Goal: Task Accomplishment & Management: Complete application form

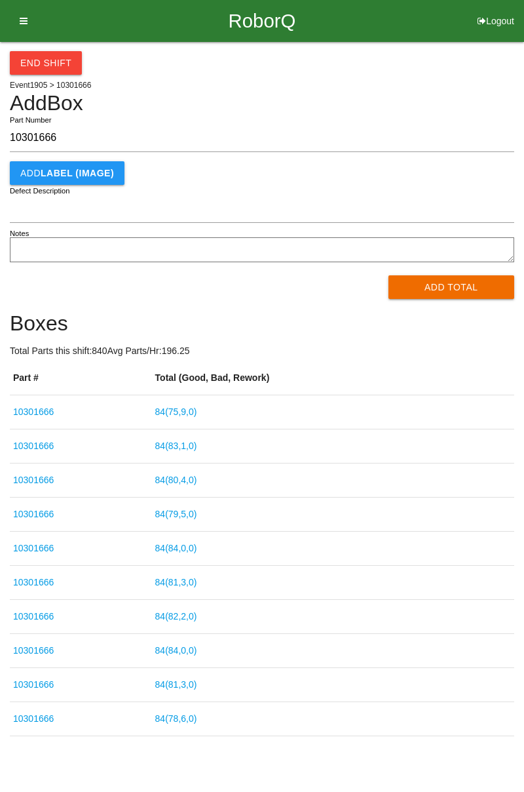
type input "10301666"
click at [442, 286] on button "Add Total" at bounding box center [452, 287] width 127 height 24
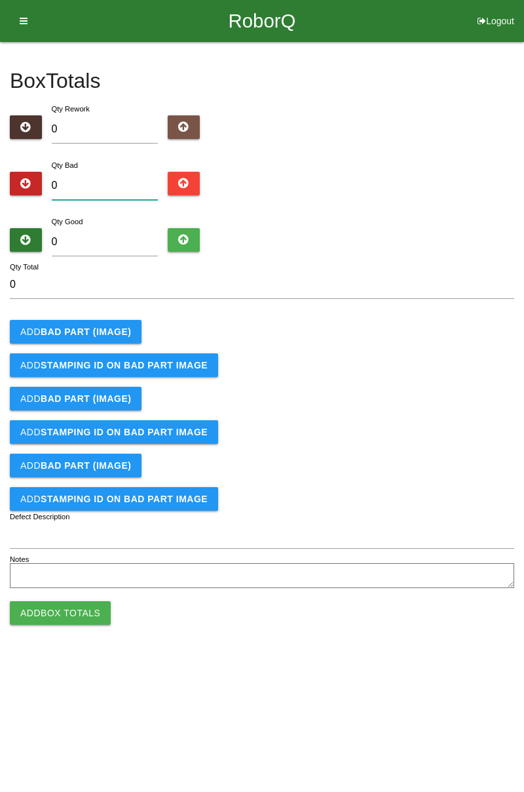
click at [99, 183] on input "0" at bounding box center [105, 186] width 107 height 28
type input "9"
click at [111, 235] on input "0" at bounding box center [105, 242] width 107 height 28
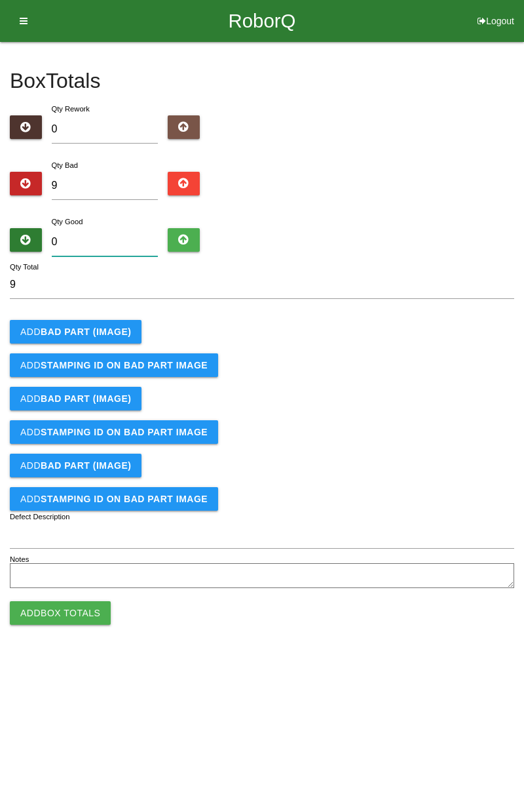
type input "7"
type input "16"
type input "74"
type input "83"
type input "7"
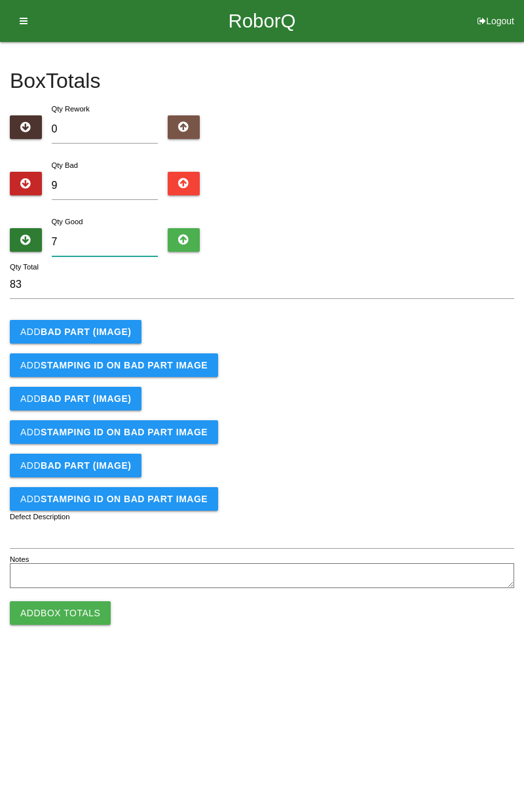
type input "16"
type input "75"
type input "84"
type input "75"
click at [88, 330] on b "BAD PART (IMAGE)" at bounding box center [86, 331] width 90 height 10
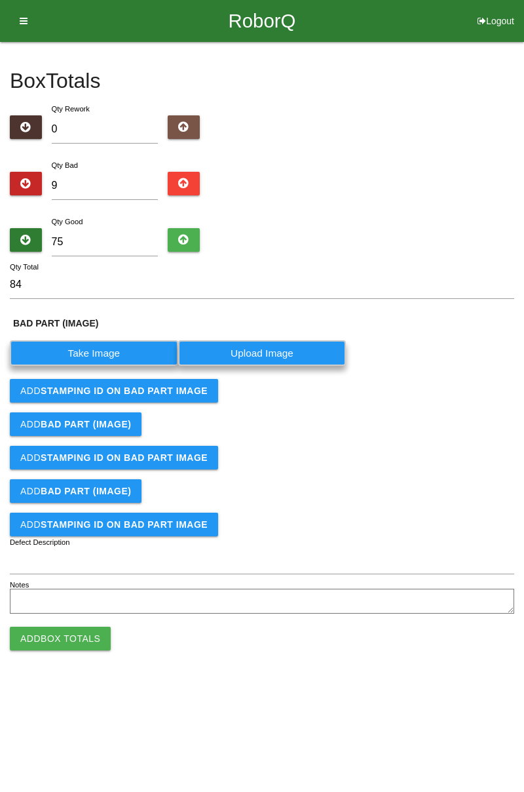
click at [98, 353] on label "Take Image" at bounding box center [94, 353] width 168 height 26
click at [0, 0] on \(IMAGE\) "Take Image" at bounding box center [0, 0] width 0 height 0
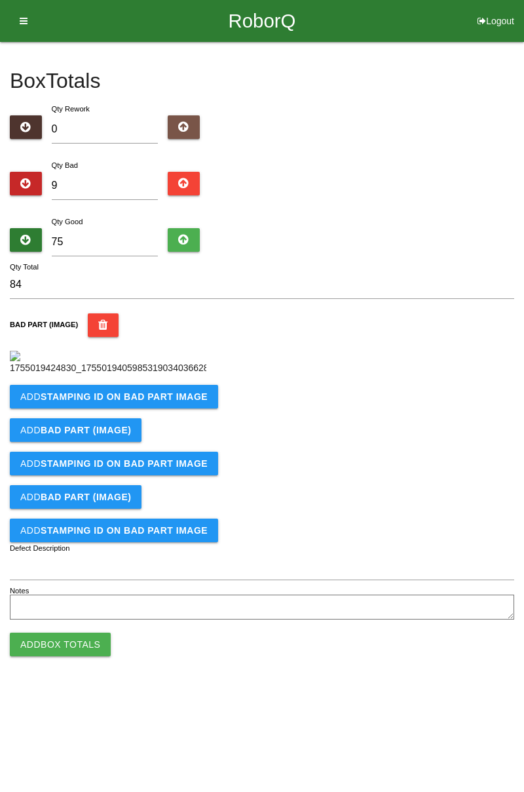
click at [121, 402] on b "STAMPING ID on BAD PART Image" at bounding box center [124, 396] width 167 height 10
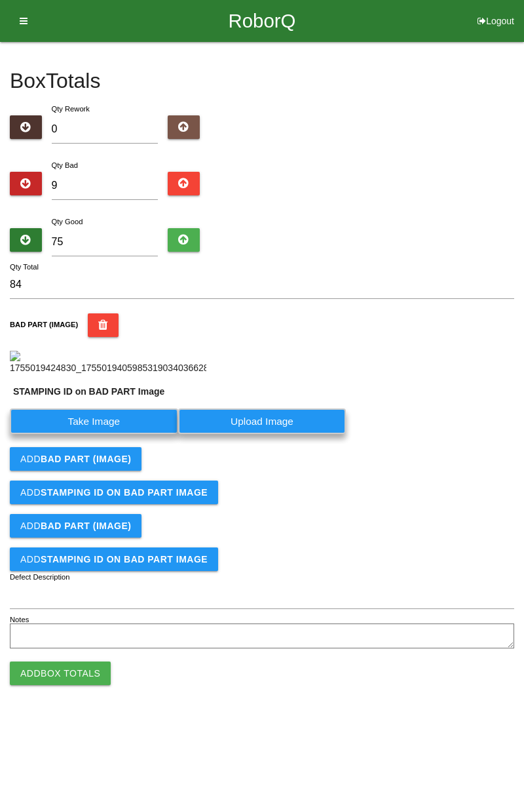
click at [118, 434] on label "Take Image" at bounding box center [94, 421] width 168 height 26
click at [0, 0] on PART "Take Image" at bounding box center [0, 0] width 0 height 0
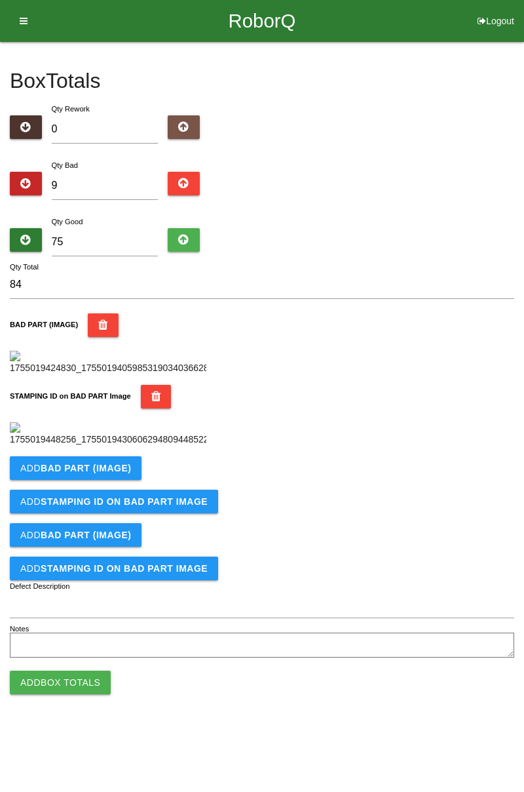
scroll to position [288, 0]
click at [102, 480] on button "Add BAD PART (IMAGE)" at bounding box center [76, 468] width 132 height 24
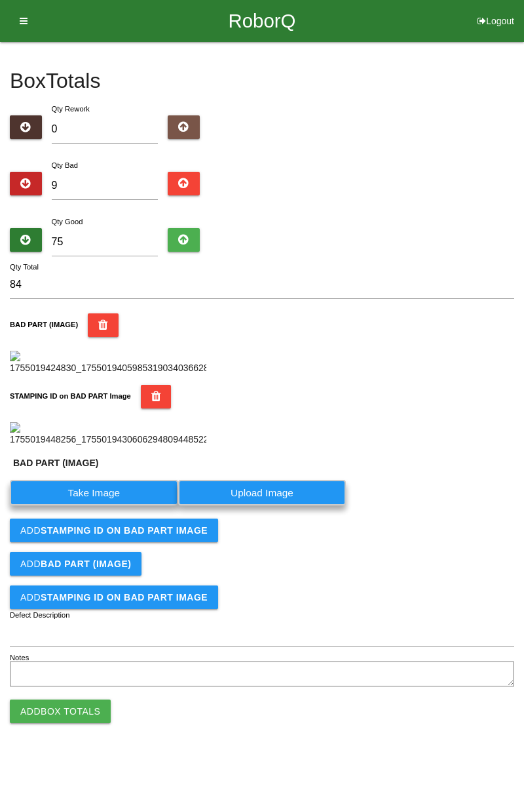
click at [102, 505] on label "Take Image" at bounding box center [94, 493] width 168 height 26
click at [0, 0] on \(IMAGE\) "Take Image" at bounding box center [0, 0] width 0 height 0
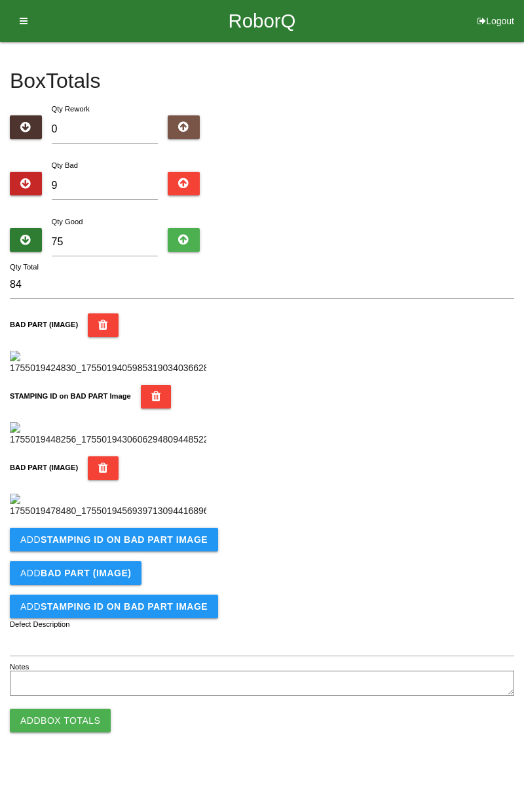
scroll to position [503, 0]
click at [84, 551] on button "Add STAMPING ID on BAD PART Image" at bounding box center [114, 540] width 208 height 24
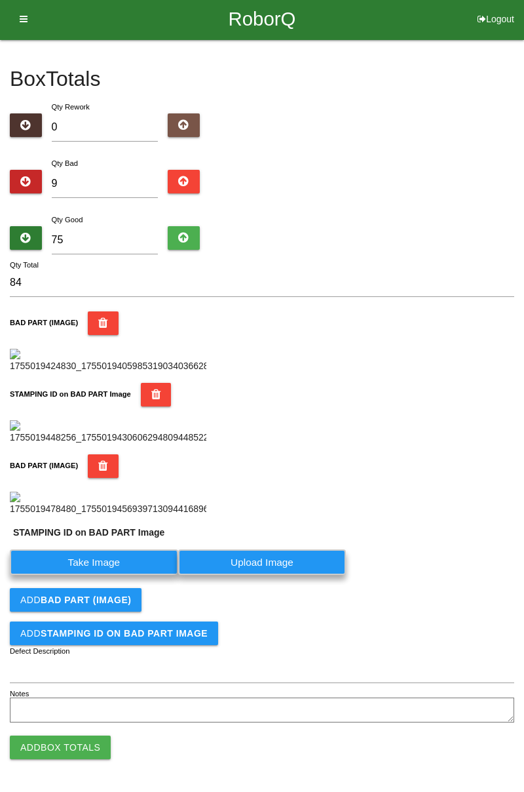
click at [71, 575] on label "Take Image" at bounding box center [94, 562] width 168 height 26
click at [0, 0] on PART "Take Image" at bounding box center [0, 0] width 0 height 0
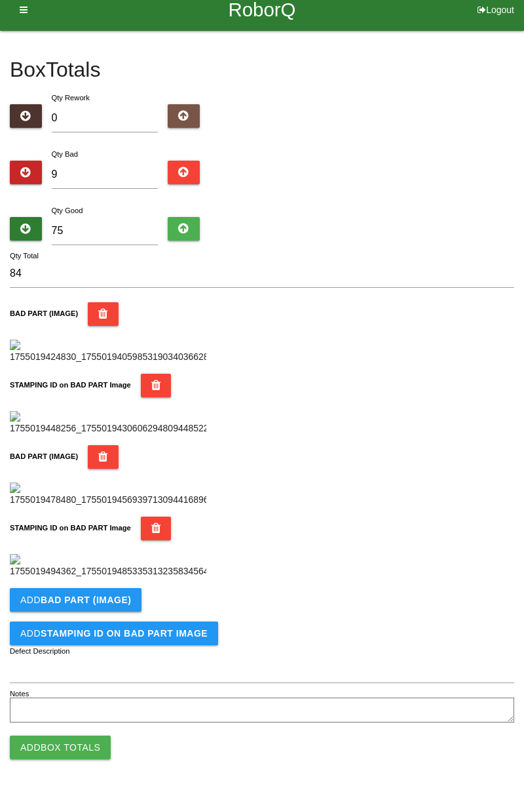
scroll to position [718, 0]
click at [116, 604] on b "BAD PART (IMAGE)" at bounding box center [86, 600] width 90 height 10
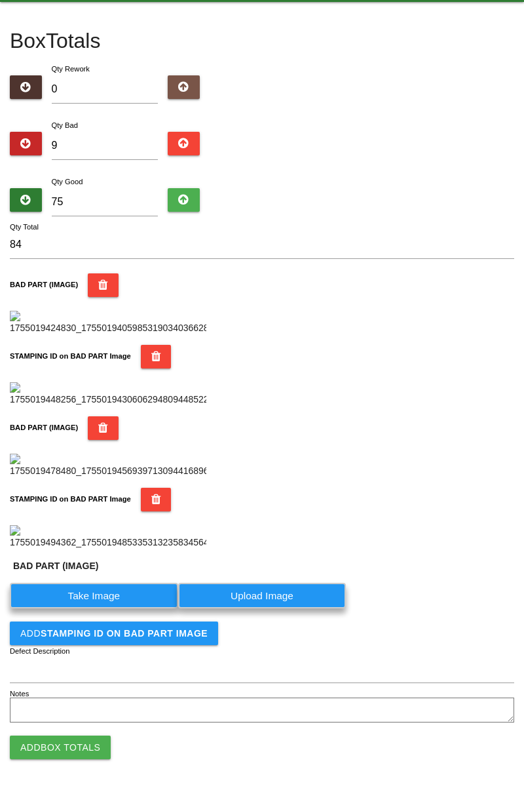
click at [115, 608] on label "Take Image" at bounding box center [94, 596] width 168 height 26
click at [0, 0] on \(IMAGE\) "Take Image" at bounding box center [0, 0] width 0 height 0
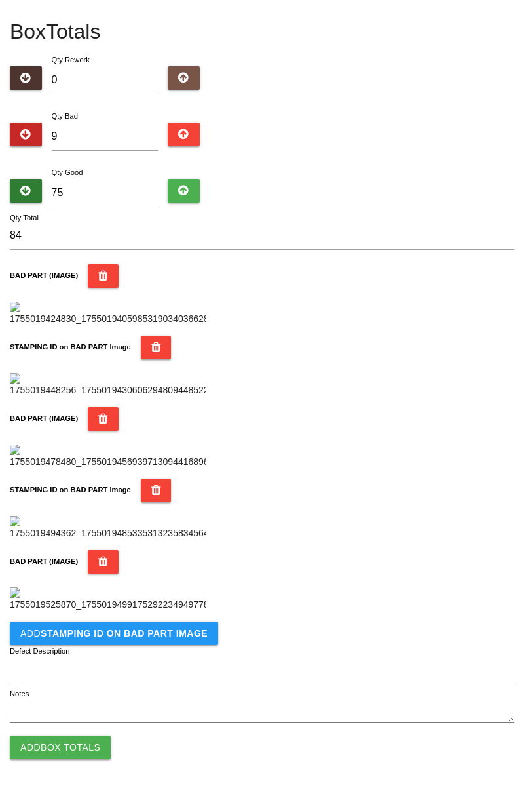
scroll to position [933, 0]
click at [179, 638] on b "STAMPING ID on BAD PART Image" at bounding box center [124, 633] width 167 height 10
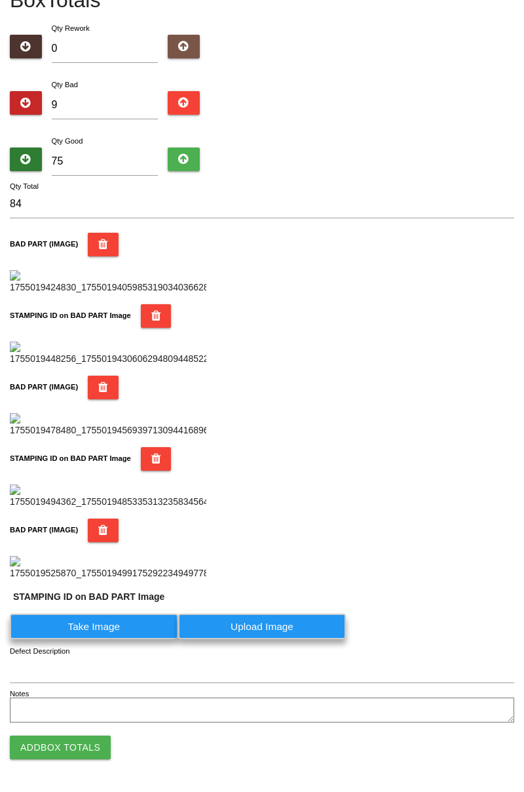
click at [127, 639] on label "Take Image" at bounding box center [94, 627] width 168 height 26
click at [0, 0] on PART "Take Image" at bounding box center [0, 0] width 0 height 0
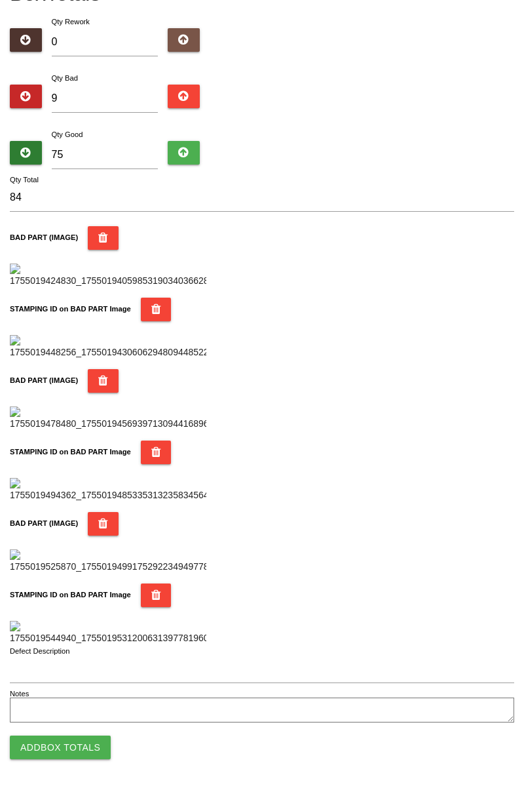
scroll to position [1149, 0]
click at [92, 751] on button "Add Box Totals" at bounding box center [60, 748] width 101 height 24
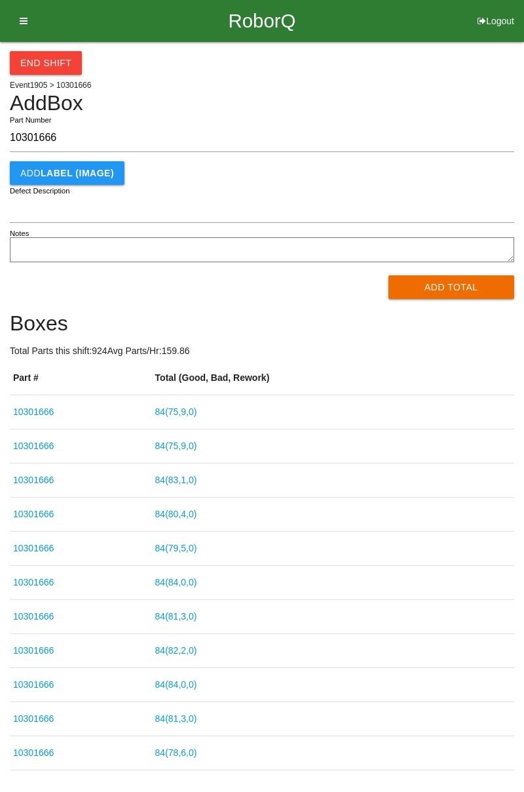
type input "10301666"
click at [444, 278] on button "Add Total" at bounding box center [452, 287] width 127 height 24
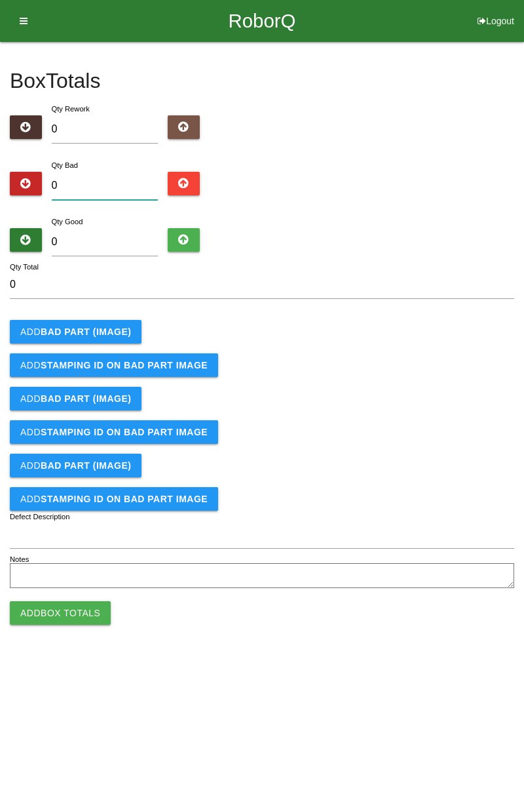
click at [108, 187] on input "0" at bounding box center [105, 186] width 107 height 28
type input "6"
click at [115, 245] on input "0" at bounding box center [105, 242] width 107 height 28
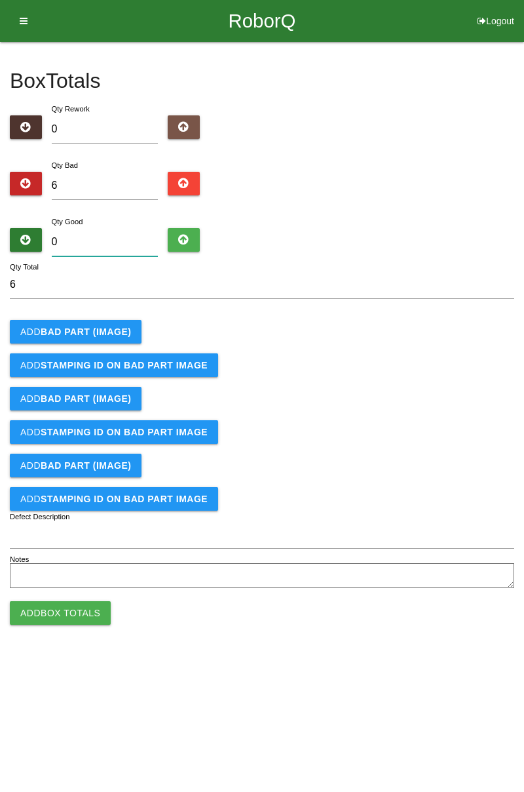
type input "7"
type input "13"
type input "79"
type input "85"
type input "7"
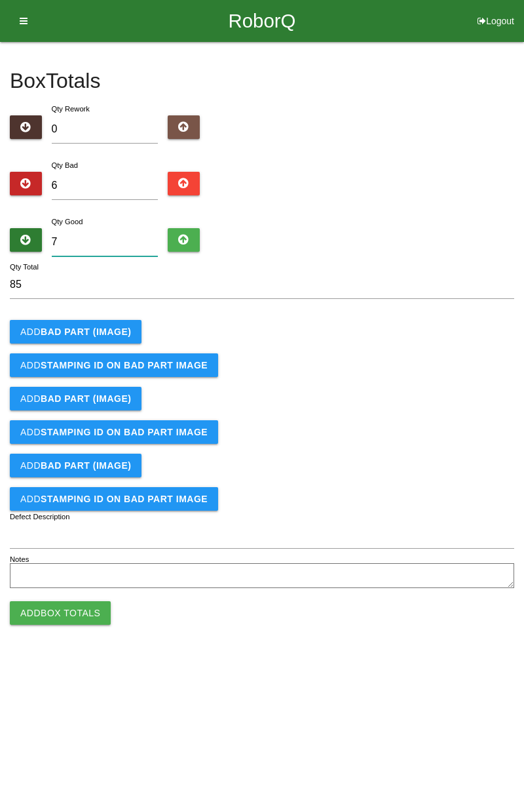
type input "13"
type input "78"
type input "84"
type input "78"
click at [88, 333] on b "BAD PART (IMAGE)" at bounding box center [86, 331] width 90 height 10
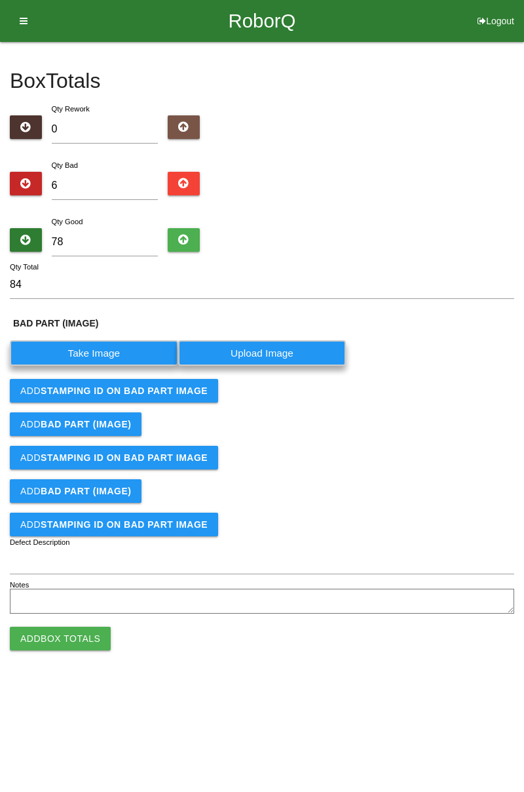
click at [98, 349] on label "Take Image" at bounding box center [94, 353] width 168 height 26
click at [0, 0] on \(IMAGE\) "Take Image" at bounding box center [0, 0] width 0 height 0
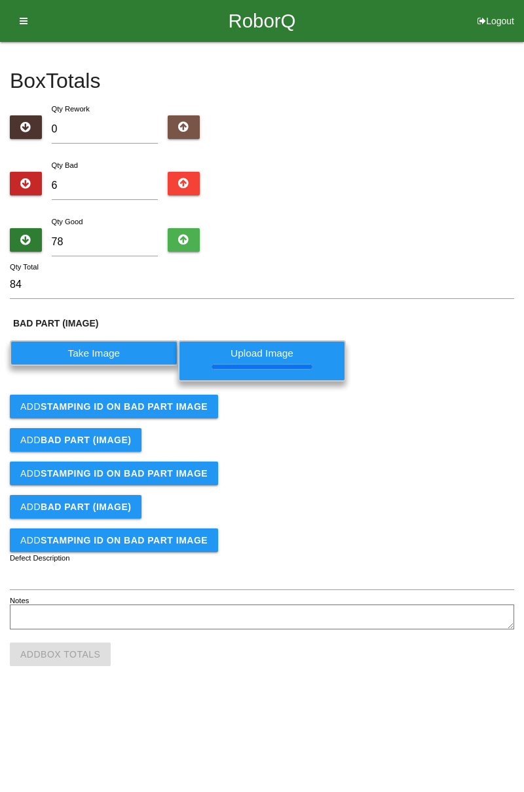
click at [81, 428] on button "Add BAD PART (IMAGE)" at bounding box center [76, 440] width 132 height 24
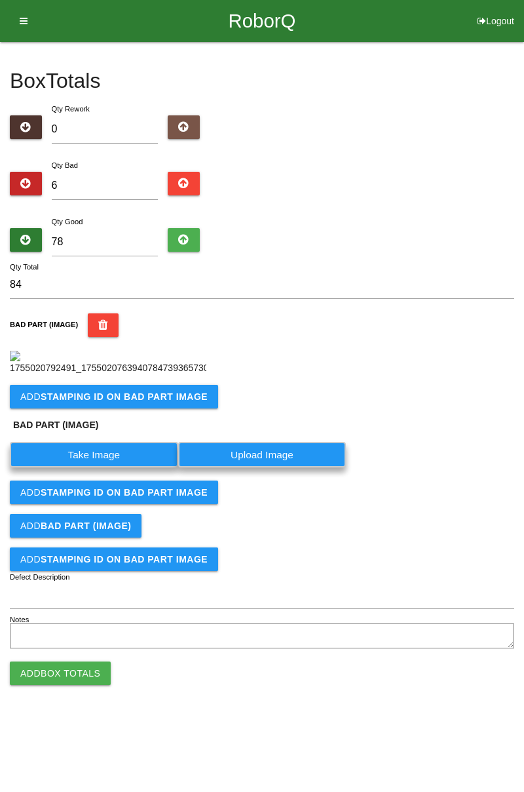
click at [102, 408] on button "Add STAMPING ID on BAD PART Image" at bounding box center [114, 397] width 208 height 24
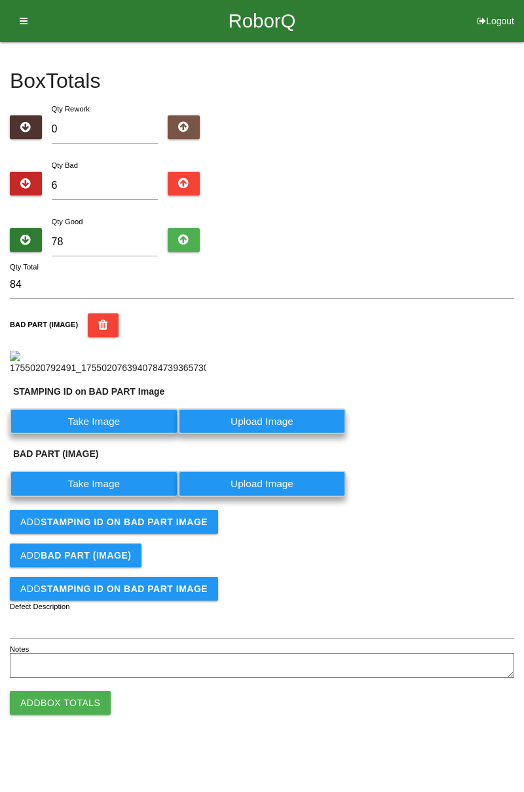
click at [94, 434] on label "Take Image" at bounding box center [94, 421] width 168 height 26
click at [0, 0] on PART "Take Image" at bounding box center [0, 0] width 0 height 0
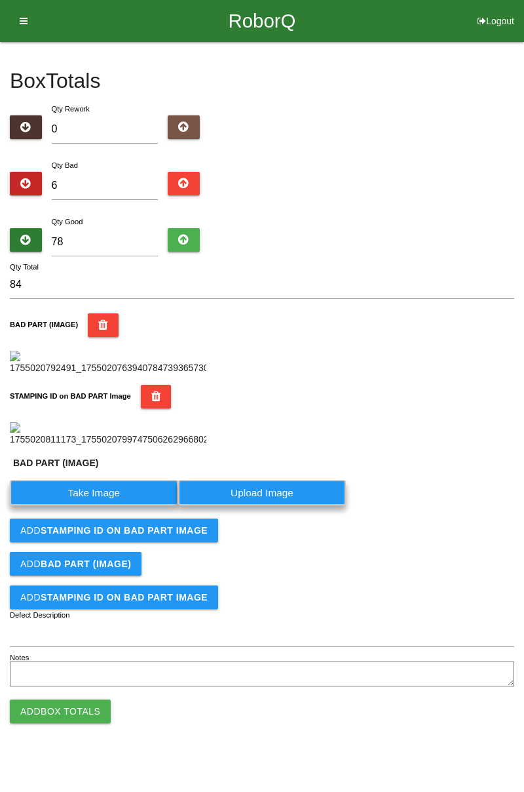
scroll to position [317, 0]
click at [97, 505] on label "Take Image" at bounding box center [94, 493] width 168 height 26
click at [0, 0] on \(IMAGE\) "Take Image" at bounding box center [0, 0] width 0 height 0
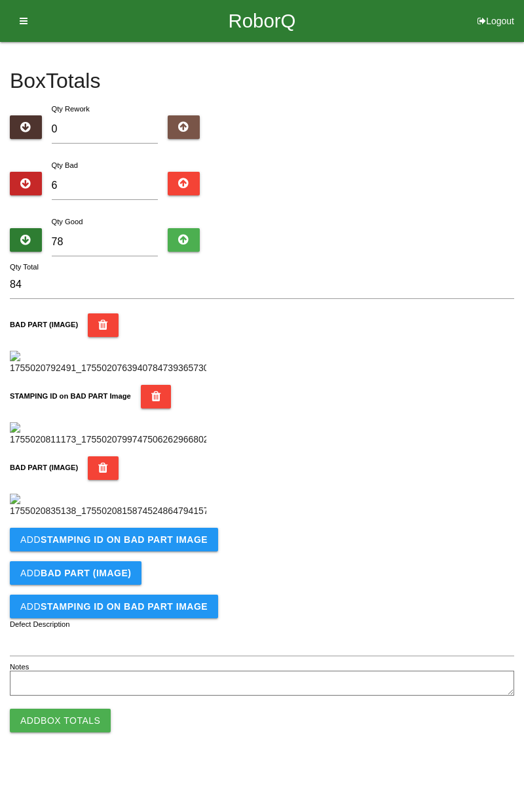
scroll to position [503, 0]
click at [76, 551] on button "Add STAMPING ID on BAD PART Image" at bounding box center [114, 540] width 208 height 24
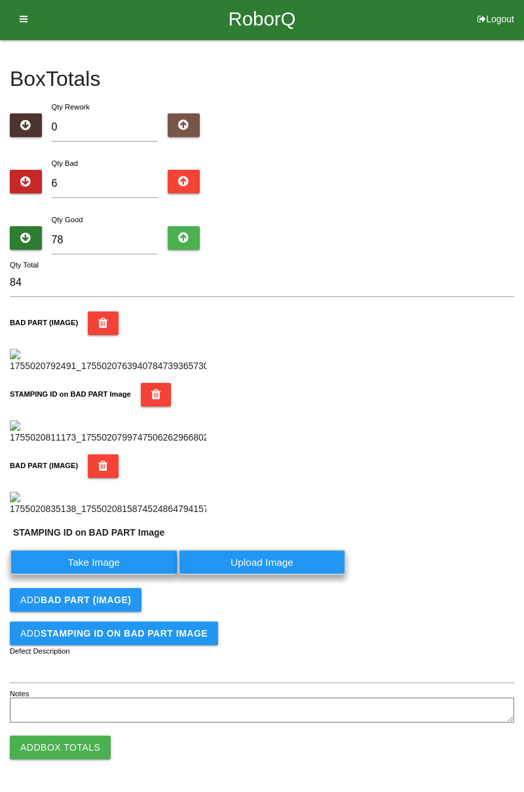
click at [68, 575] on label "Take Image" at bounding box center [94, 562] width 168 height 26
click at [0, 0] on PART "Take Image" at bounding box center [0, 0] width 0 height 0
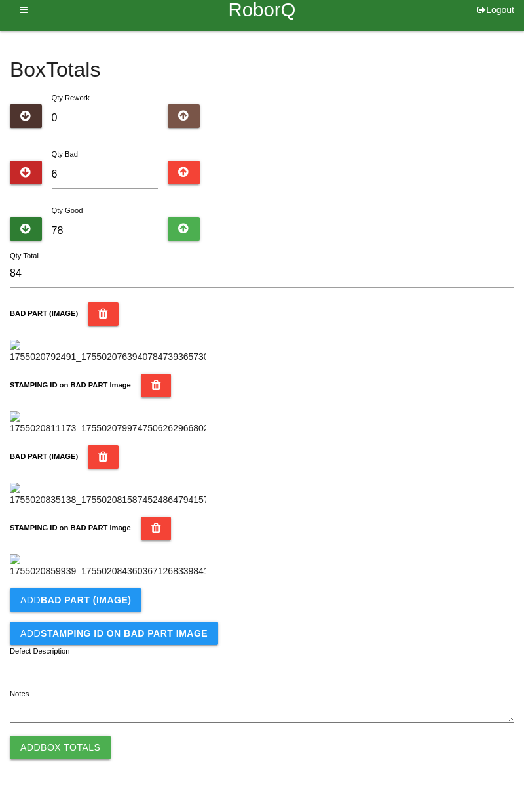
scroll to position [718, 0]
click at [77, 600] on b "BAD PART (IMAGE)" at bounding box center [86, 600] width 90 height 10
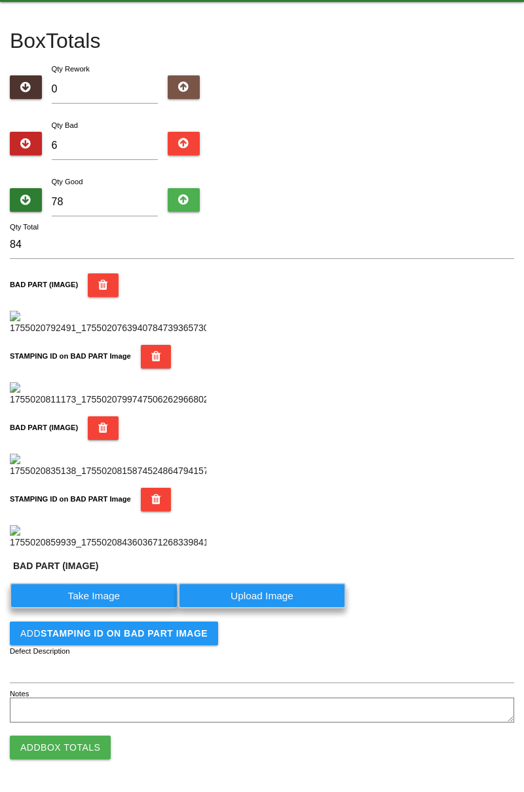
click at [79, 608] on label "Take Image" at bounding box center [94, 596] width 168 height 26
click at [0, 0] on \(IMAGE\) "Take Image" at bounding box center [0, 0] width 0 height 0
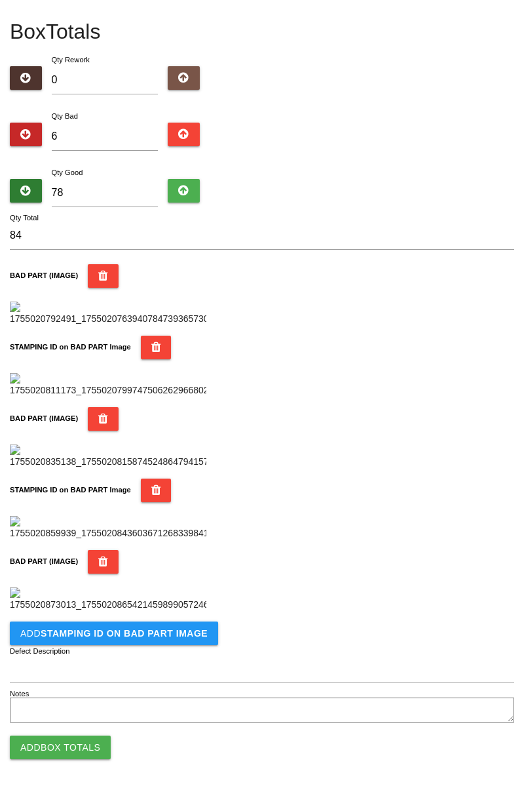
scroll to position [933, 0]
click at [92, 644] on button "Add STAMPING ID on BAD PART Image" at bounding box center [114, 633] width 208 height 24
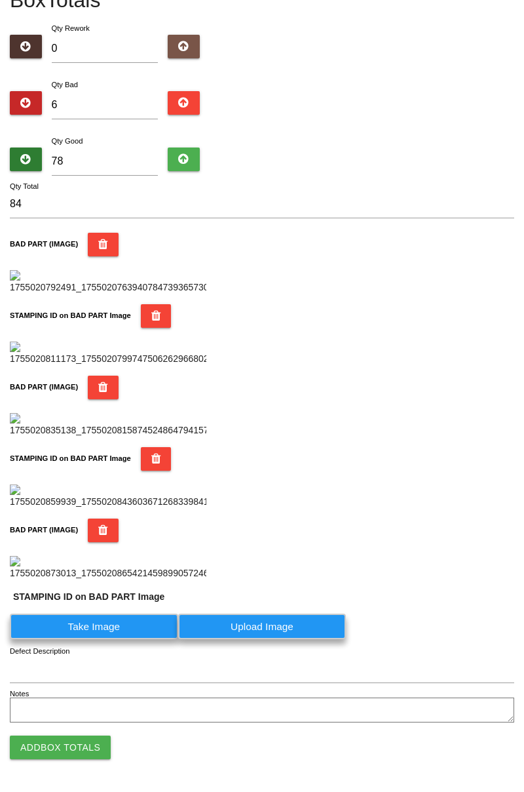
click at [69, 639] on label "Take Image" at bounding box center [94, 627] width 168 height 26
click at [0, 0] on PART "Take Image" at bounding box center [0, 0] width 0 height 0
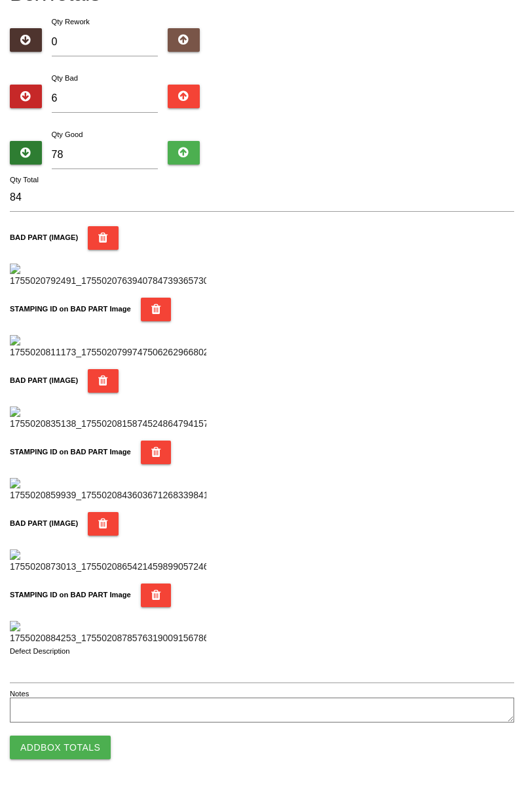
scroll to position [1149, 0]
click at [52, 756] on button "Add Box Totals" at bounding box center [60, 748] width 101 height 24
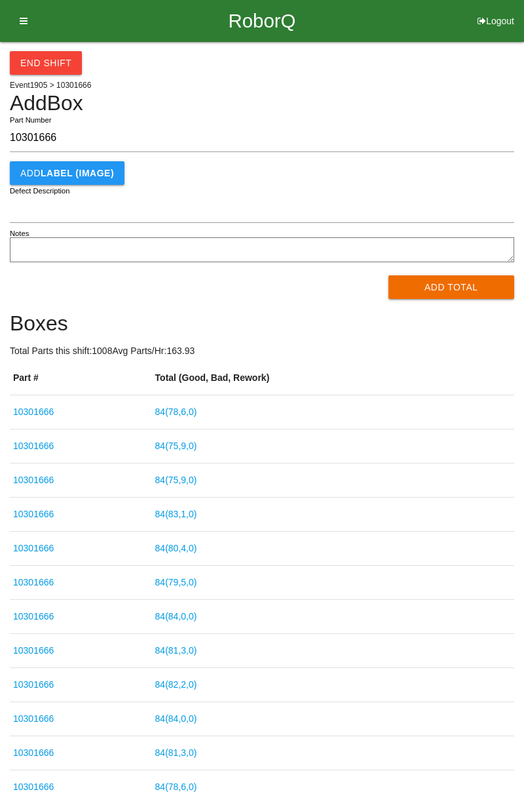
type input "10301666"
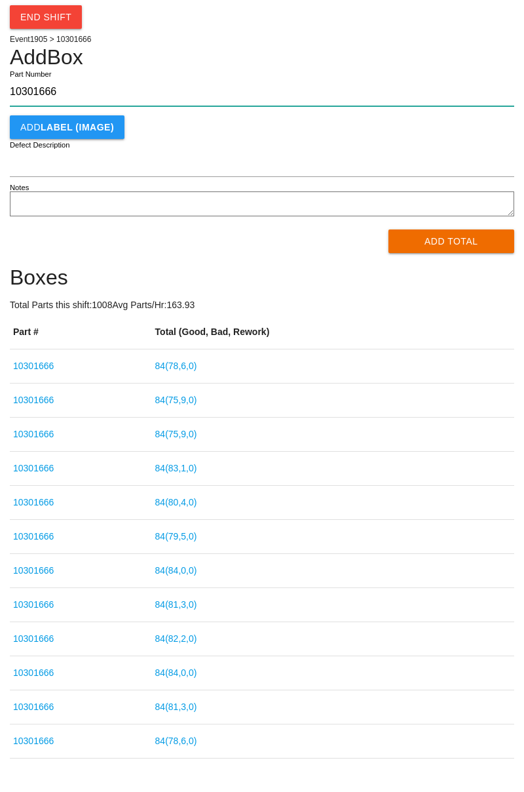
scroll to position [75, 0]
